Goal: Use online tool/utility: Utilize a website feature to perform a specific function

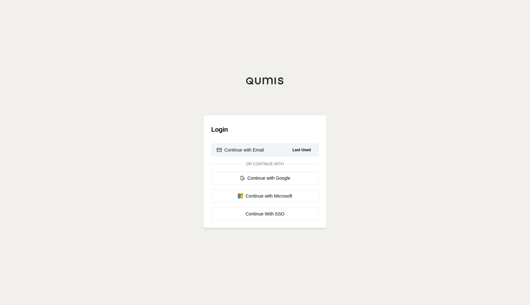
click at [243, 152] on div "Continue with Email" at bounding box center [240, 150] width 47 height 6
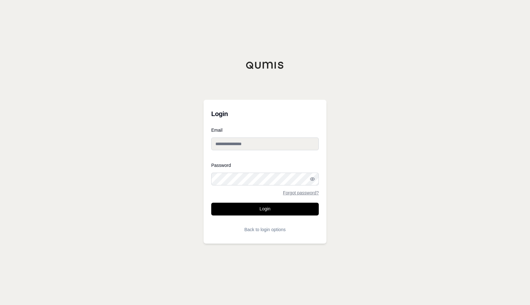
click at [240, 145] on input "Email" at bounding box center [264, 144] width 107 height 13
type input "**********"
click at [211, 203] on button "Login" at bounding box center [264, 209] width 107 height 13
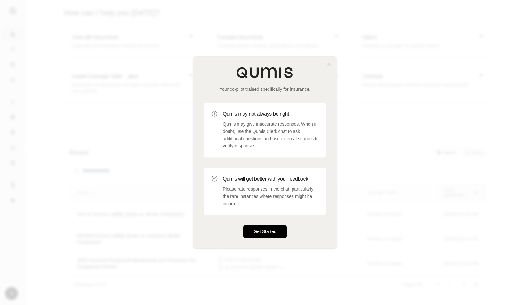
click at [259, 230] on button "Get Started" at bounding box center [264, 231] width 43 height 13
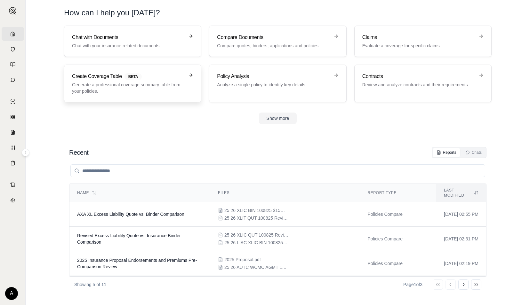
click at [104, 79] on h3 "Create Coverage Table BETA" at bounding box center [128, 77] width 112 height 8
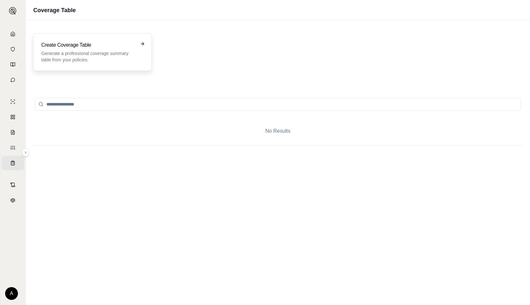
click at [143, 43] on icon at bounding box center [142, 43] width 5 height 5
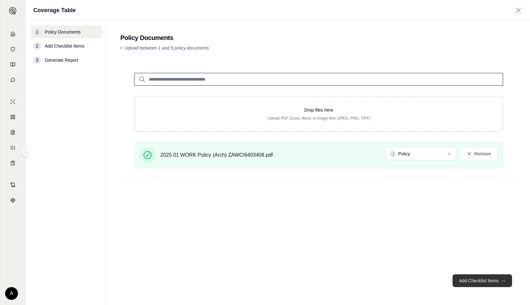
click at [495, 281] on button "Add Checklist Items →" at bounding box center [481, 280] width 59 height 13
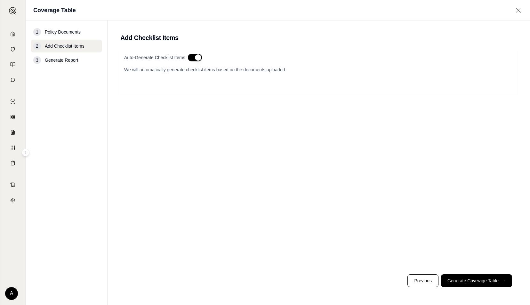
click at [197, 57] on button "button" at bounding box center [195, 58] width 14 height 8
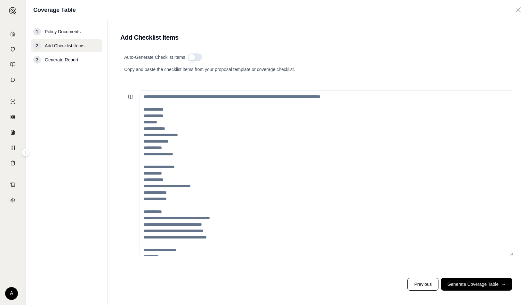
click at [191, 59] on button "button" at bounding box center [195, 57] width 14 height 8
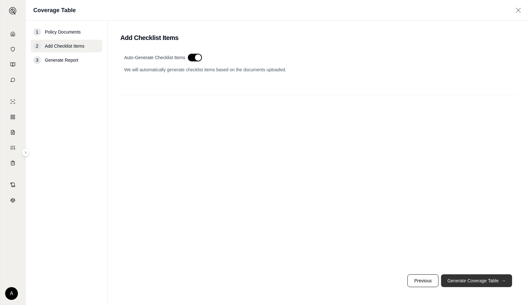
click at [470, 280] on button "Generate Coverage Table →" at bounding box center [476, 280] width 71 height 13
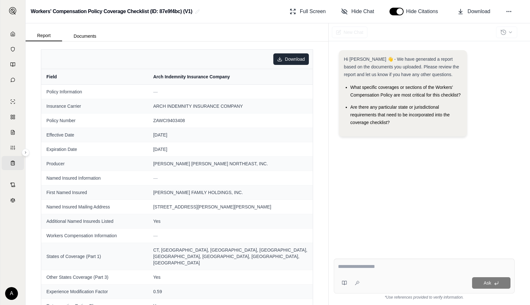
click at [281, 58] on html "Home Vault Prompts Chats Single Policy Comparisons Claims Custom Report Coverag…" at bounding box center [265, 152] width 530 height 305
click at [267, 70] on div "Download as Excel" at bounding box center [273, 72] width 58 height 10
click at [274, 58] on html "Home Vault Prompts Chats Single Policy Comparisons Claims Custom Report Coverag…" at bounding box center [265, 152] width 530 height 305
click at [281, 82] on div "Download as JSON" at bounding box center [273, 83] width 58 height 10
